Goal: Navigation & Orientation: Find specific page/section

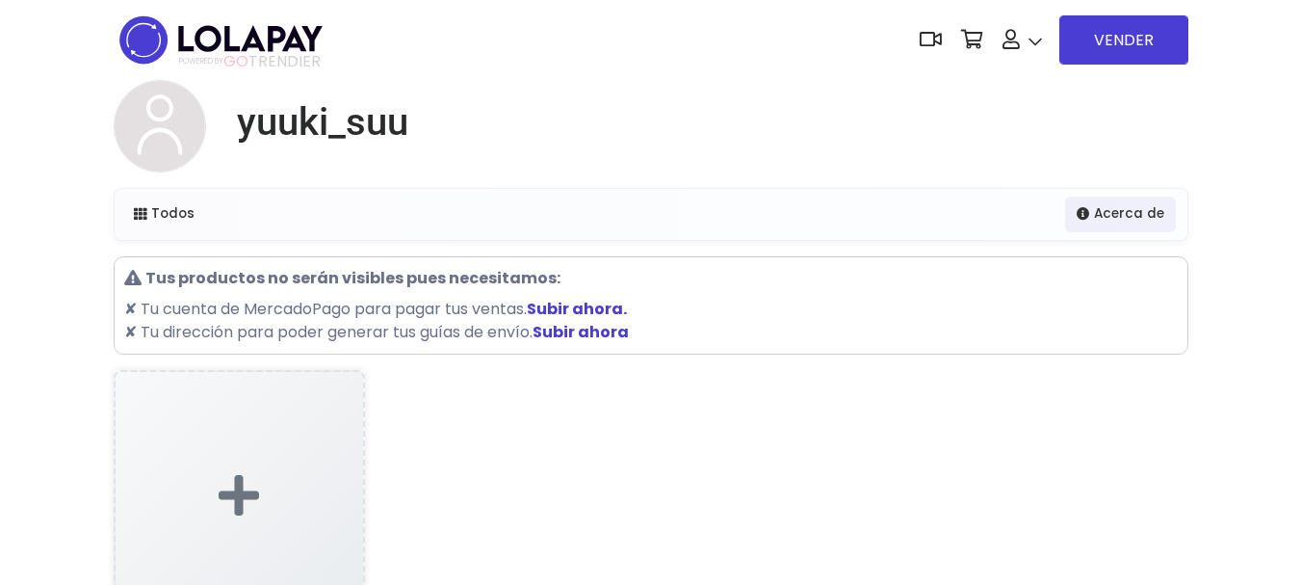
click at [1005, 414] on div "SUBIR MI PRIMER PRODUCTO ¡Comienza tu tienda! o seguir configurando mi tienda..…" at bounding box center [651, 581] width 1098 height 422
click at [388, 139] on h1 "yuuki_suu" at bounding box center [322, 122] width 171 height 46
click at [383, 122] on h1 "yuuki_suu" at bounding box center [322, 122] width 171 height 46
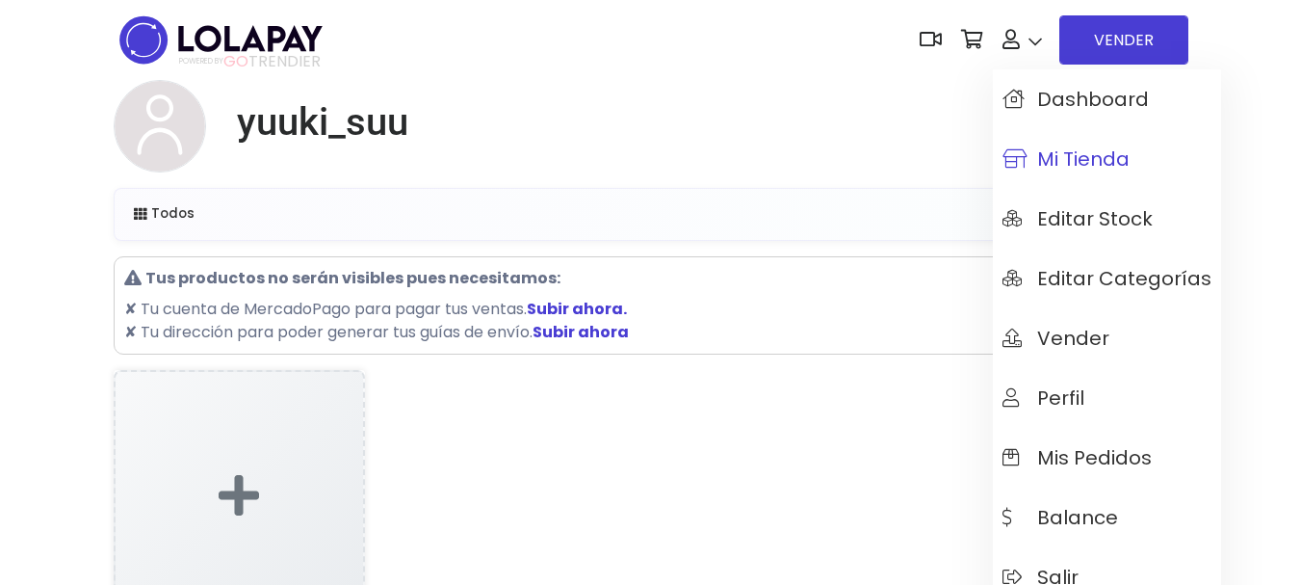
click at [1045, 169] on span "Mi tienda" at bounding box center [1065, 158] width 127 height 21
click at [1037, 46] on link at bounding box center [1022, 40] width 59 height 59
click at [1038, 412] on link "Perfil" at bounding box center [1107, 398] width 228 height 60
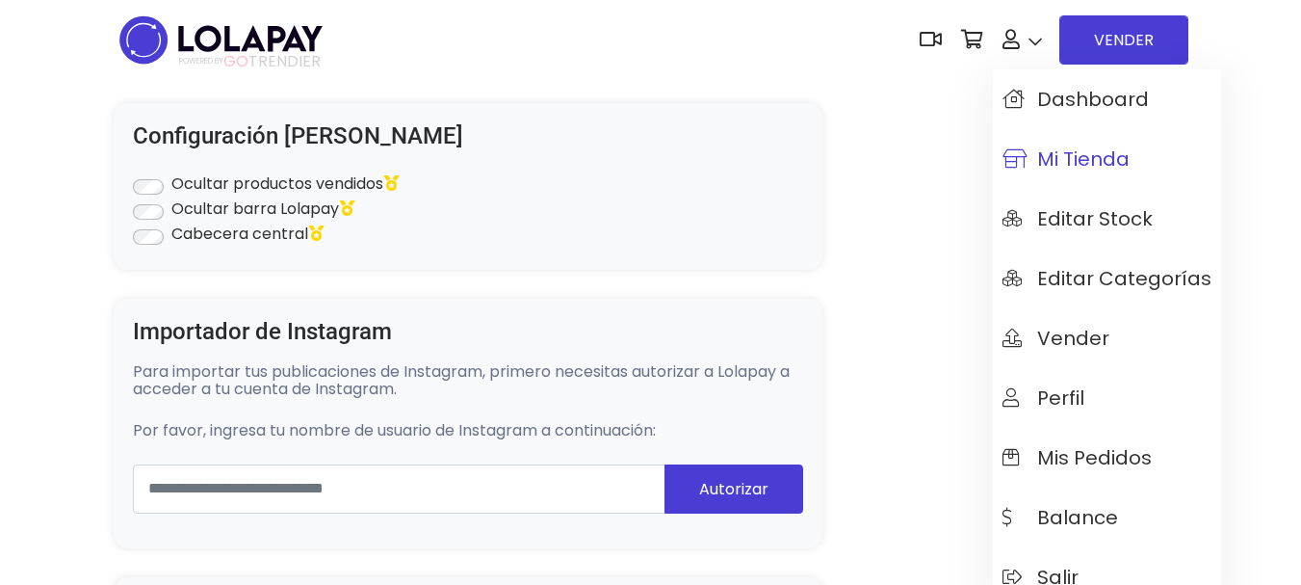
click at [1028, 149] on span "Mi tienda" at bounding box center [1065, 158] width 127 height 21
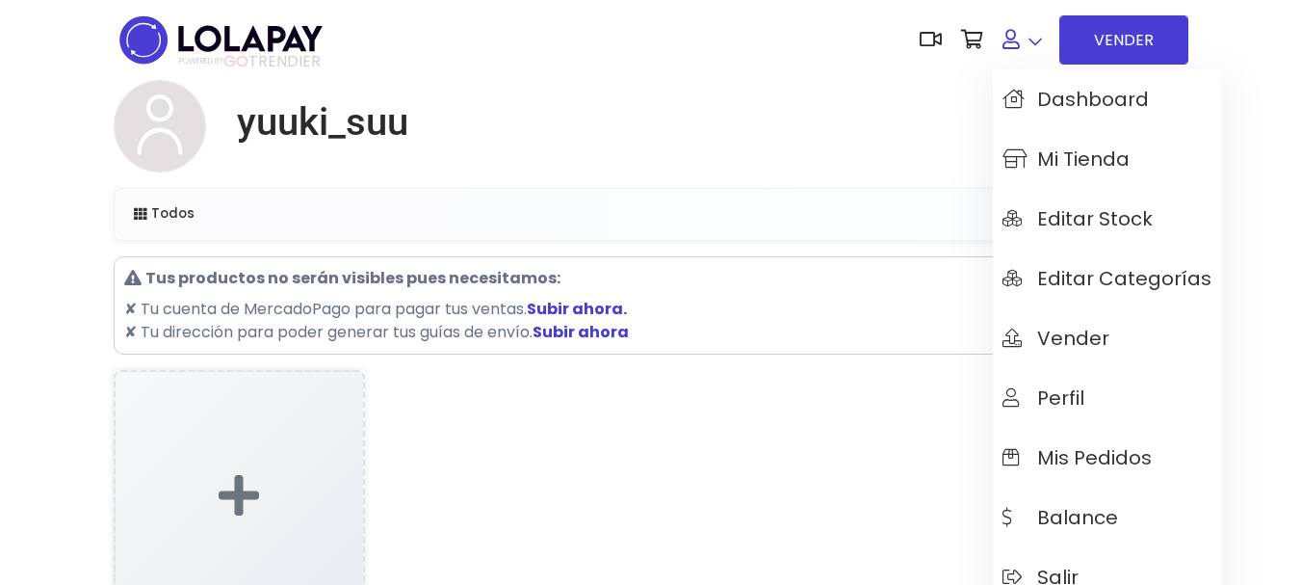
click at [1036, 31] on link at bounding box center [1022, 40] width 59 height 59
click at [1050, 568] on span "Salir" at bounding box center [1040, 576] width 76 height 21
